Goal: Information Seeking & Learning: Learn about a topic

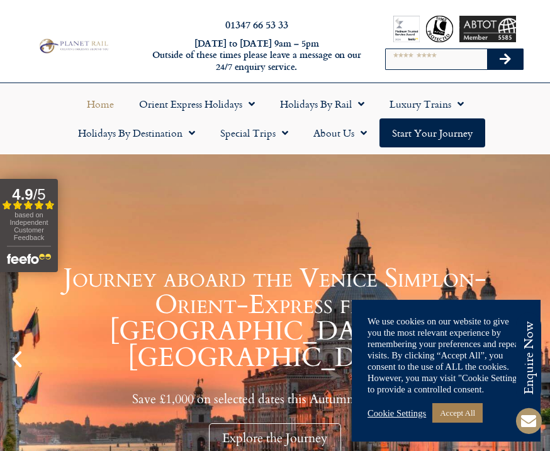
click at [467, 408] on link "Accept All" at bounding box center [457, 413] width 50 height 20
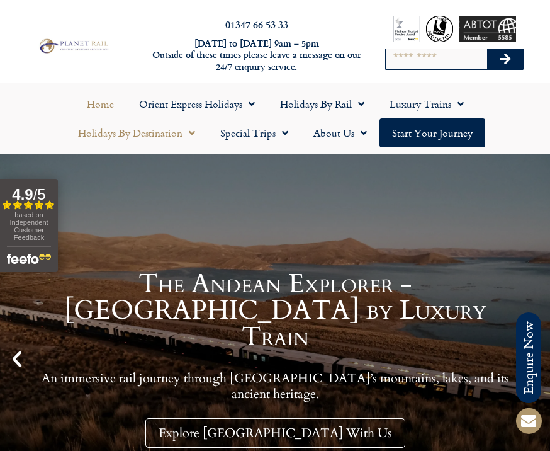
click at [179, 140] on link "Holidays by Destination" at bounding box center [136, 132] width 142 height 29
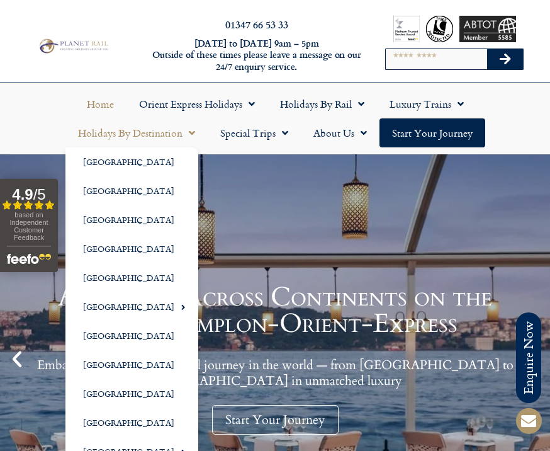
click at [524, 120] on ul "Home Orient Express Holidays Venice Simplon-Orient-Express – 2025 Venice Simplo…" at bounding box center [275, 118] width 538 height 58
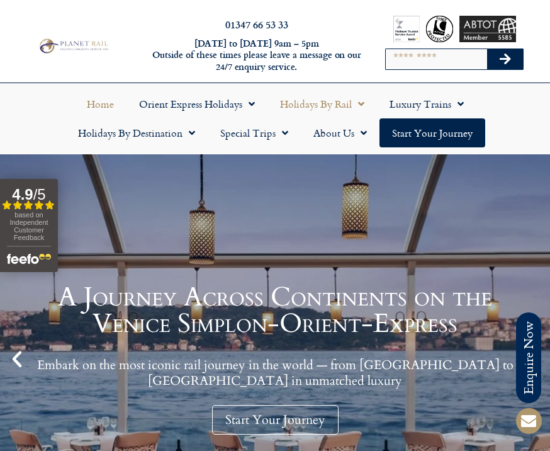
click at [357, 103] on span "Menu" at bounding box center [358, 104] width 13 height 23
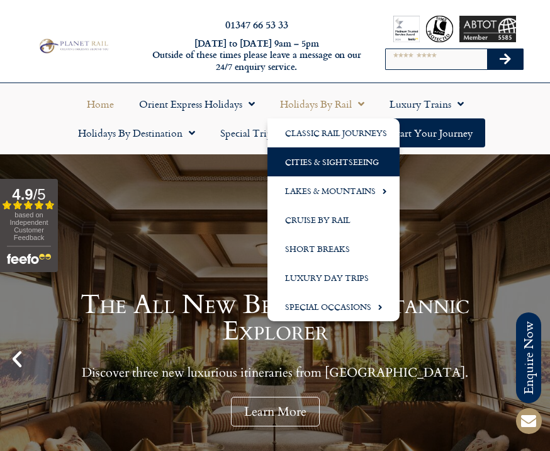
click at [361, 161] on link "Cities & Sightseeing" at bounding box center [334, 161] width 132 height 29
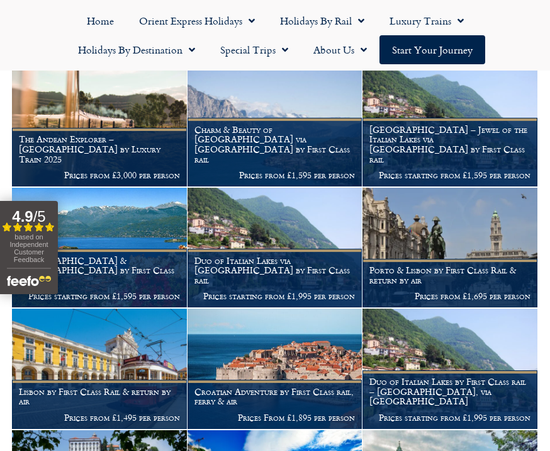
scroll to position [342, 0]
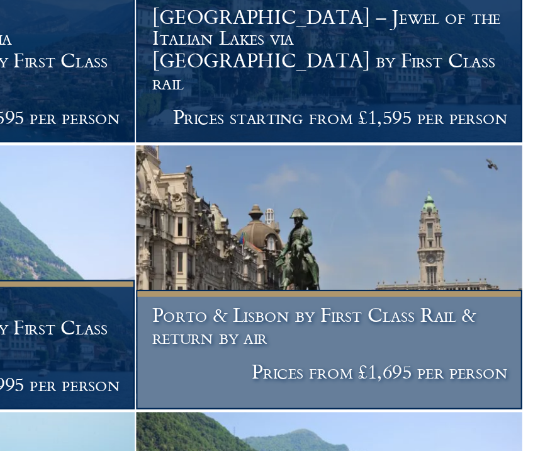
click at [370, 245] on h1 "Porto & Lisbon by First Class Rail & return by air" at bounding box center [450, 255] width 161 height 20
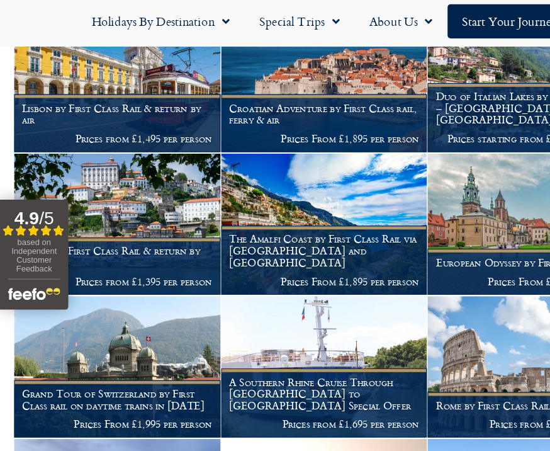
scroll to position [596, 0]
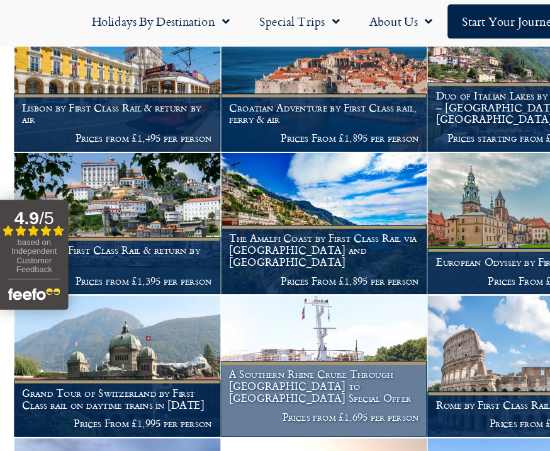
click at [306, 344] on h1 "A Southern Rhine Cruise Through Germany to Switzerland Special Offer" at bounding box center [275, 359] width 161 height 30
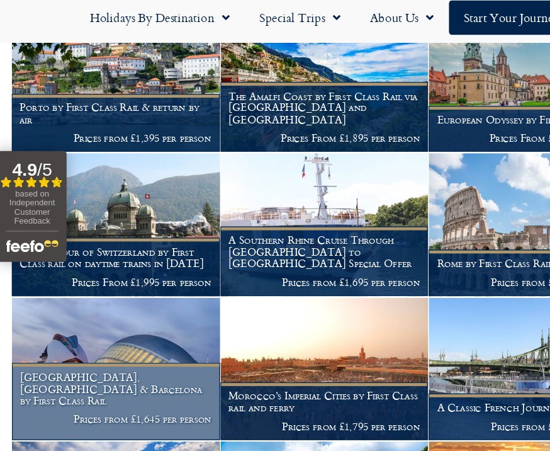
scroll to position [816, 0]
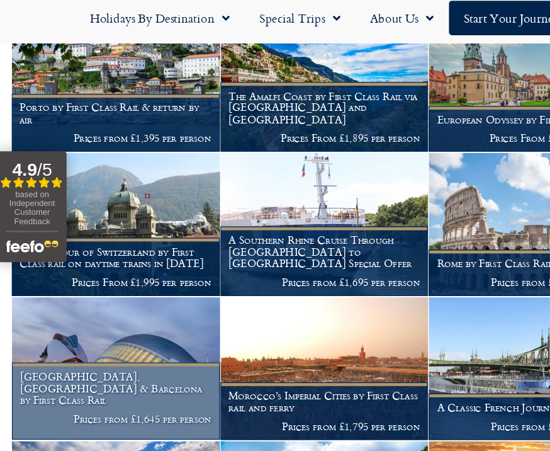
click at [115, 346] on h1 "[GEOGRAPHIC_DATA], [GEOGRAPHIC_DATA] & Barcelona by First Class Rail" at bounding box center [99, 361] width 161 height 30
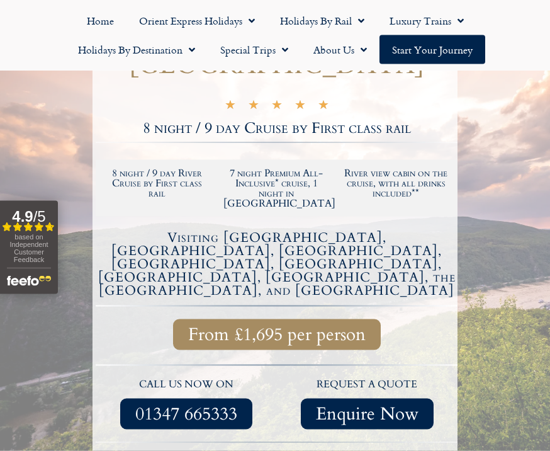
scroll to position [268, 0]
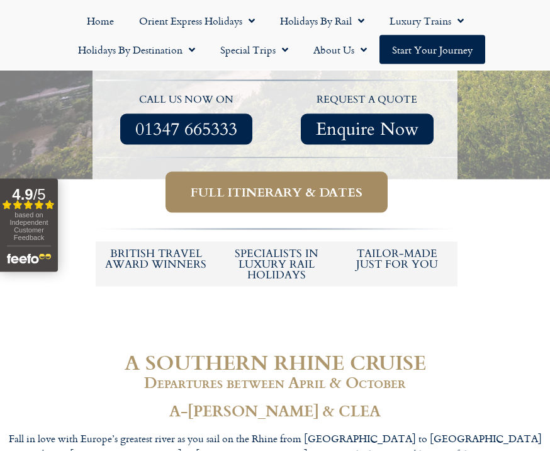
scroll to position [536, 0]
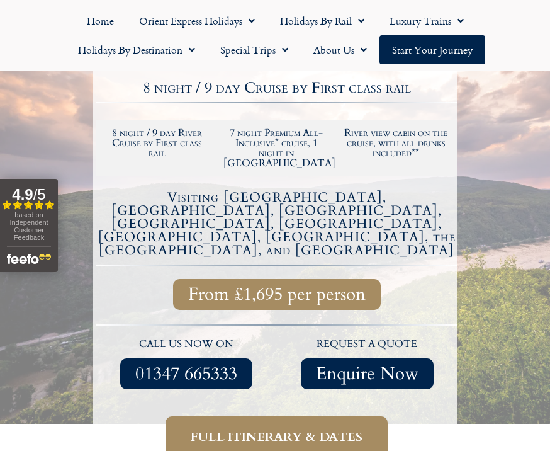
scroll to position [307, 0]
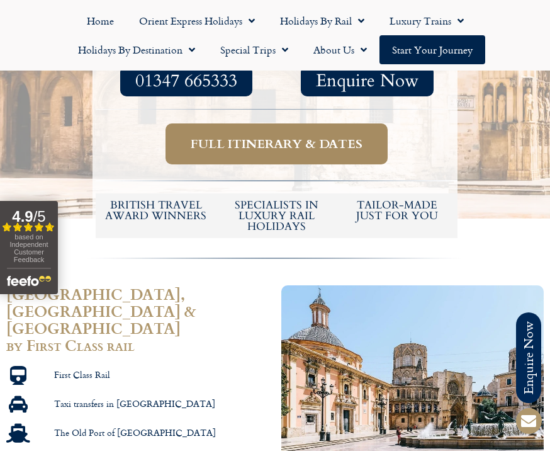
scroll to position [550, 0]
click at [408, 435] on div at bounding box center [412, 423] width 275 height 286
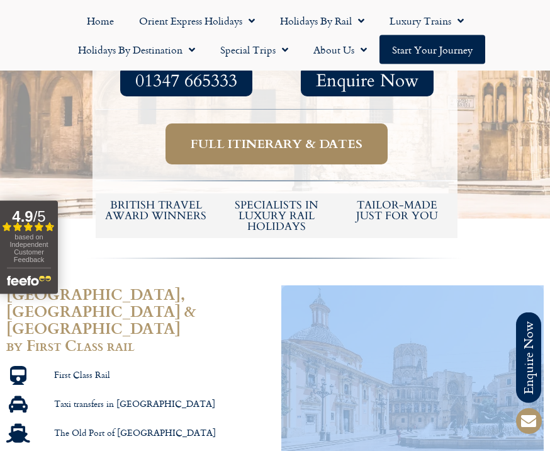
click at [307, 434] on div at bounding box center [412, 423] width 275 height 286
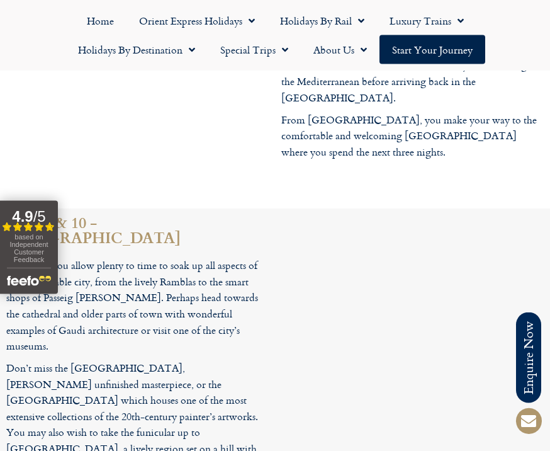
scroll to position [3212, 0]
